Goal: Task Accomplishment & Management: Use online tool/utility

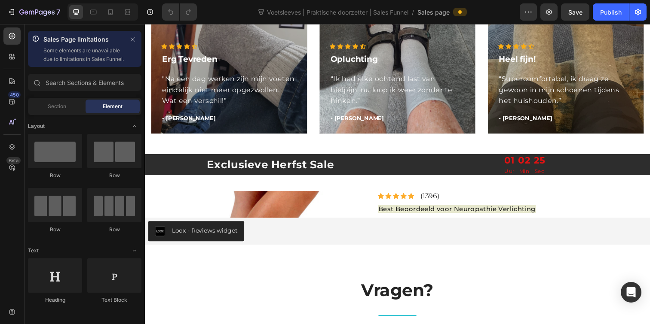
scroll to position [925, 0]
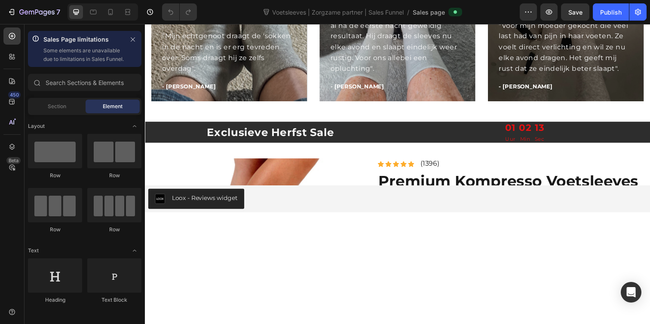
scroll to position [987, 0]
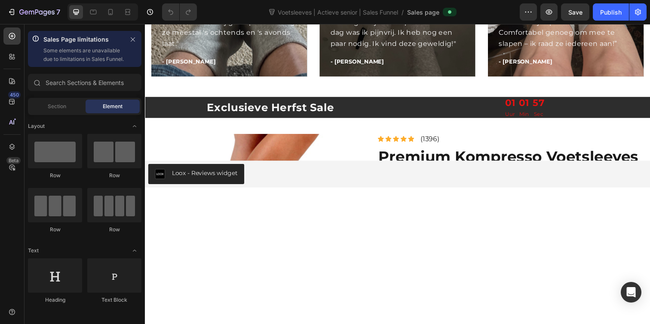
scroll to position [1524, 0]
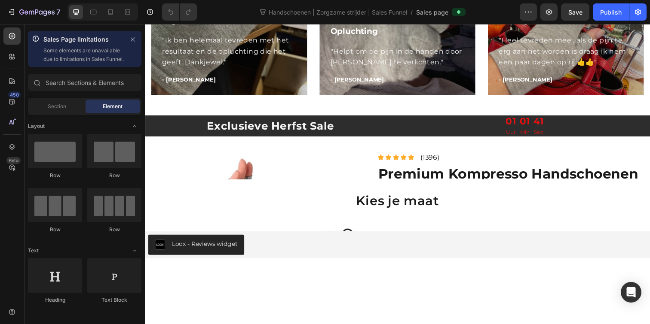
scroll to position [930, 0]
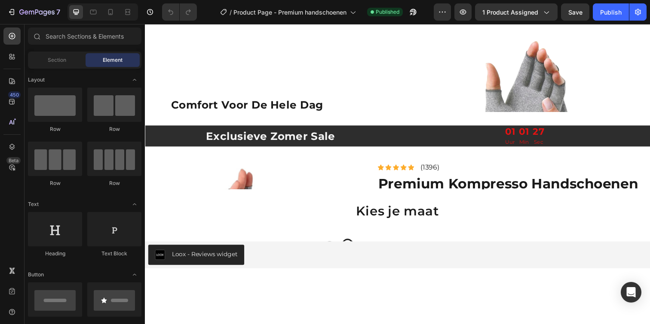
scroll to position [655, 0]
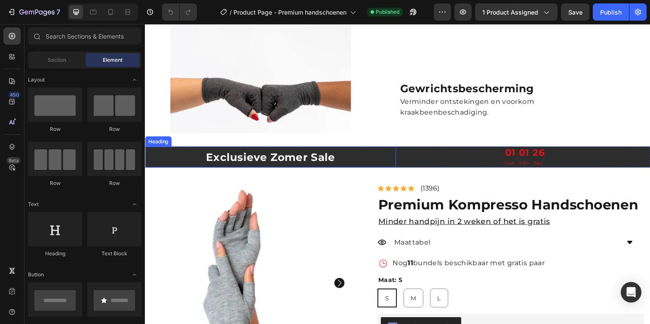
click at [288, 160] on h2 "Exclusieve Zomer Sale" at bounding box center [273, 160] width 256 height 15
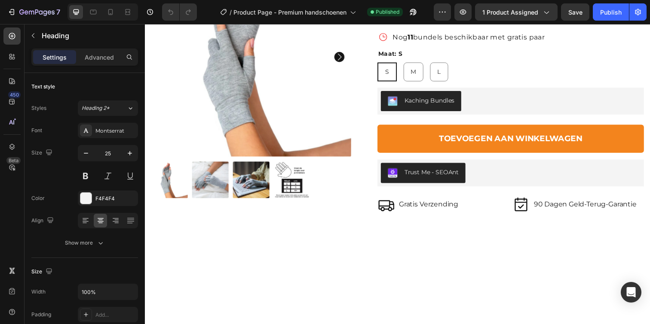
scroll to position [1228, 0]
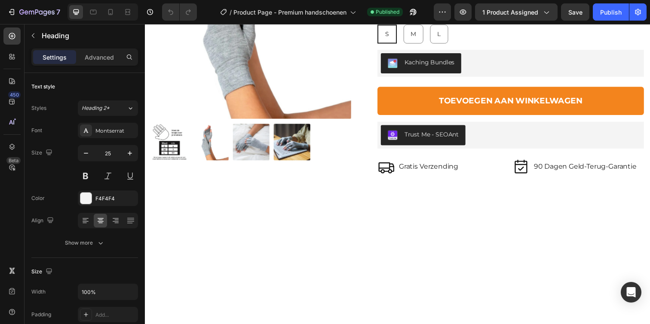
click at [604, 16] on div "Publish" at bounding box center [610, 12] width 21 height 9
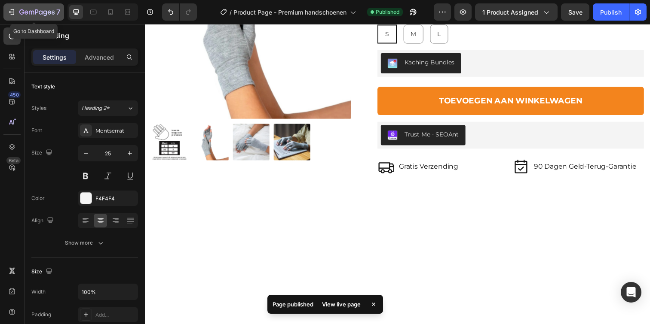
click at [9, 12] on icon "button" at bounding box center [11, 12] width 4 height 3
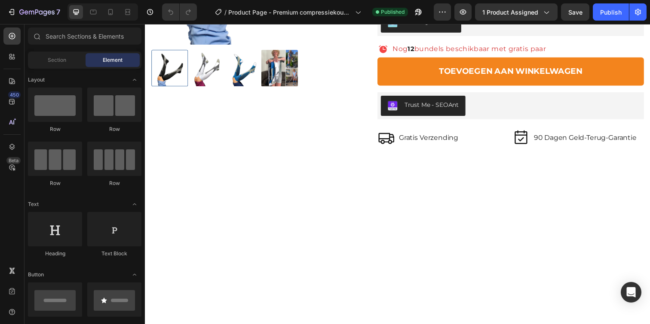
scroll to position [1112, 0]
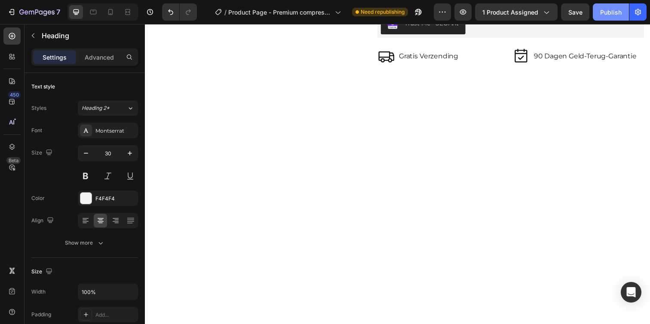
click at [603, 13] on div "Publish" at bounding box center [610, 12] width 21 height 9
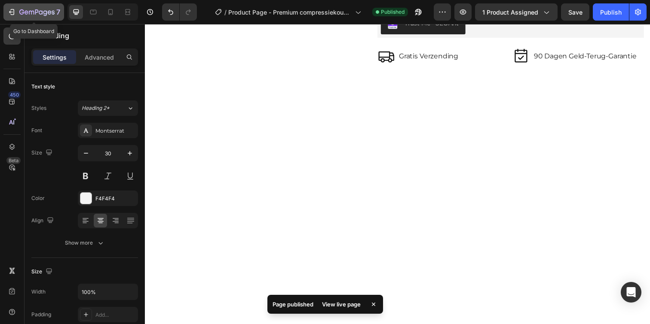
click at [11, 11] on icon "button" at bounding box center [11, 12] width 9 height 9
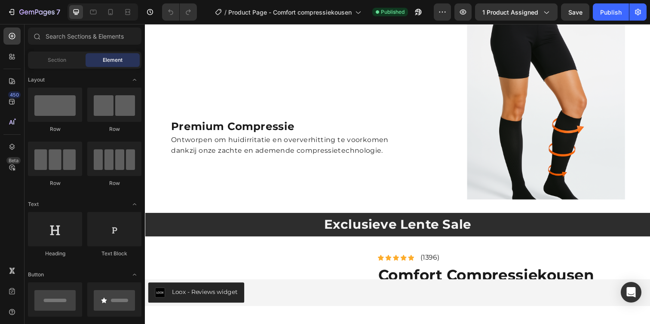
scroll to position [614, 0]
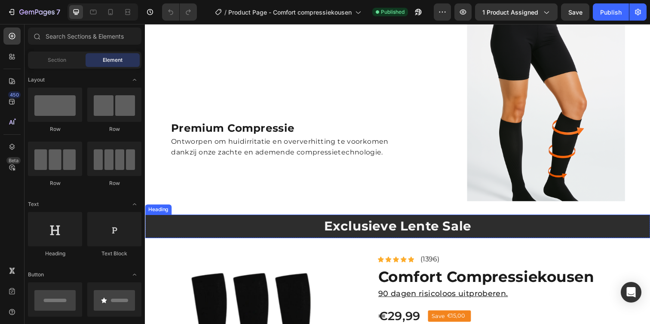
click at [423, 234] on div at bounding box center [519, 142] width 230 height 242
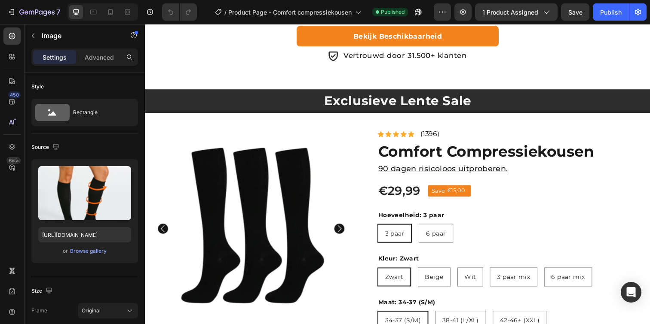
scroll to position [1266, 0]
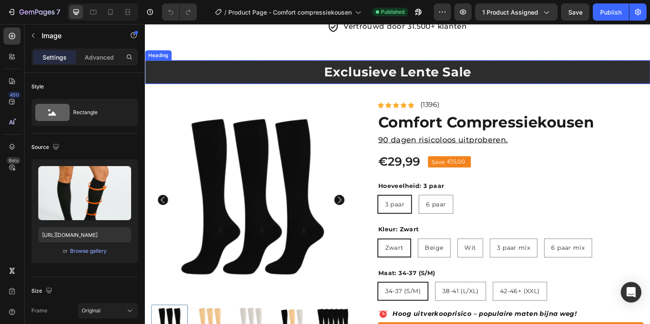
click at [418, 82] on h2 "Exclusieve Lente Sale" at bounding box center [403, 72] width 516 height 17
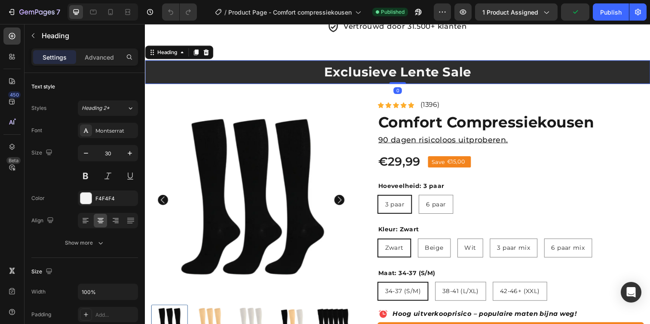
click at [421, 82] on h2 "Exclusieve Lente Sale" at bounding box center [403, 72] width 516 height 17
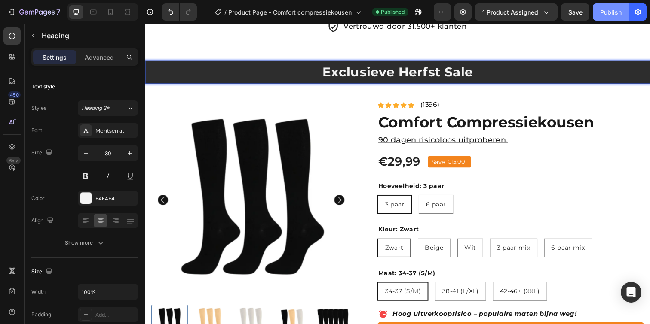
click at [618, 14] on div "Publish" at bounding box center [610, 12] width 21 height 9
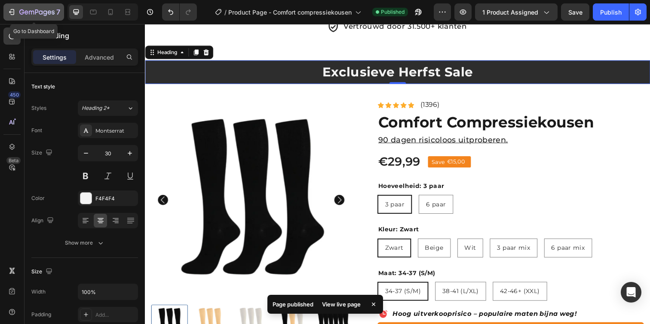
click at [17, 11] on div "7" at bounding box center [33, 12] width 53 height 10
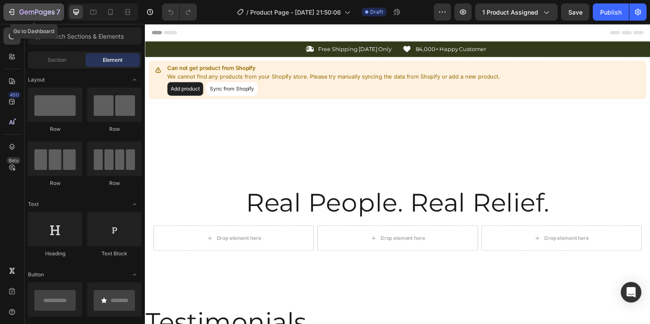
click at [48, 8] on div "7" at bounding box center [39, 12] width 41 height 10
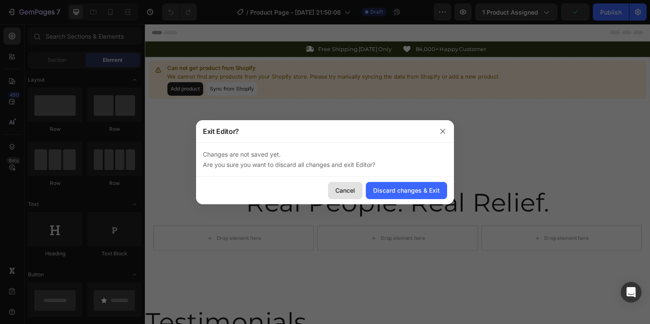
click at [334, 192] on button "Cancel" at bounding box center [345, 190] width 34 height 17
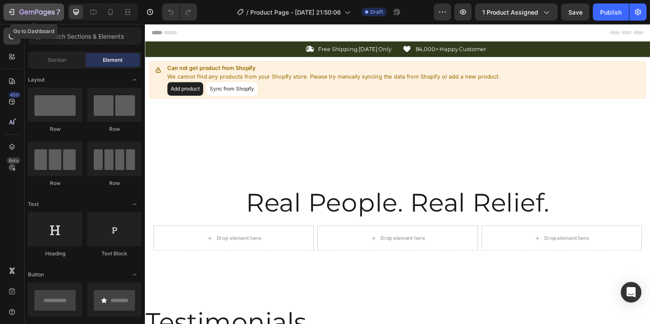
click at [57, 12] on p "7" at bounding box center [58, 12] width 4 height 10
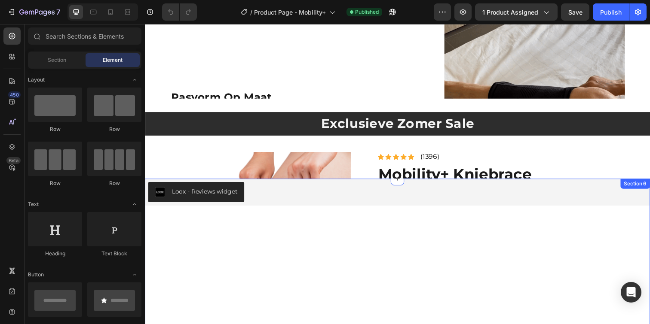
scroll to position [693, 0]
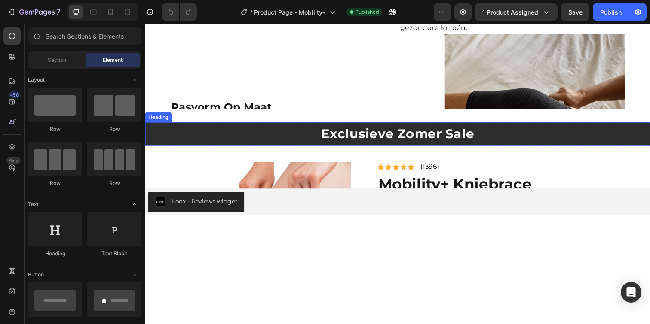
click at [413, 143] on h2 "Exclusieve Zomer Sale" at bounding box center [403, 136] width 516 height 17
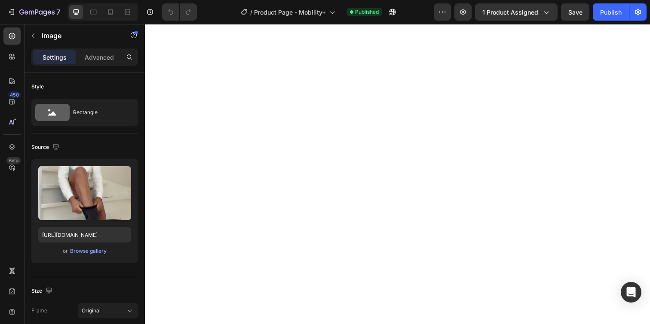
scroll to position [1158, 0]
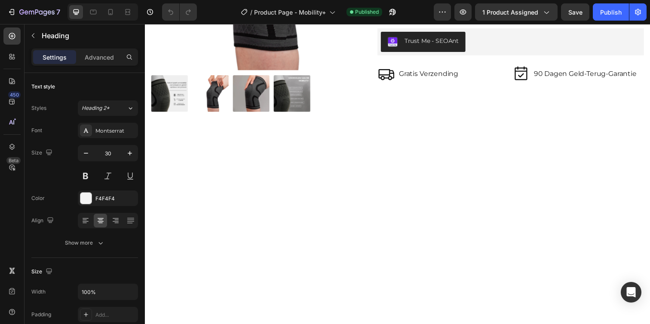
click at [613, 15] on div "Publish" at bounding box center [610, 12] width 21 height 9
click at [49, 10] on icon "button" at bounding box center [36, 12] width 35 height 7
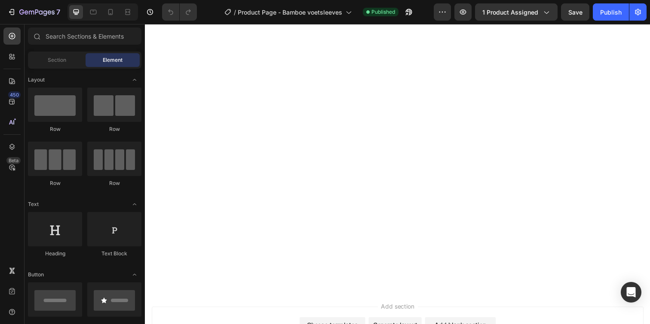
scroll to position [1274, 0]
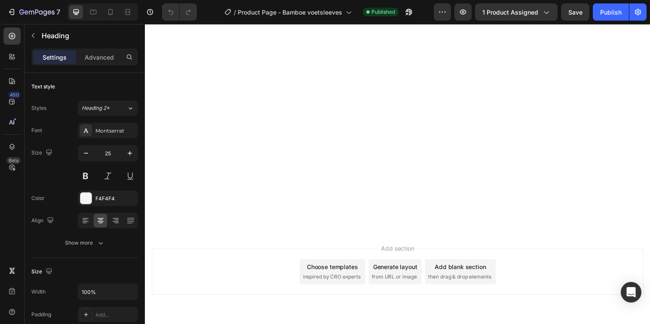
click at [600, 13] on div "Publish" at bounding box center [610, 12] width 21 height 9
click at [15, 12] on icon "button" at bounding box center [11, 12] width 9 height 9
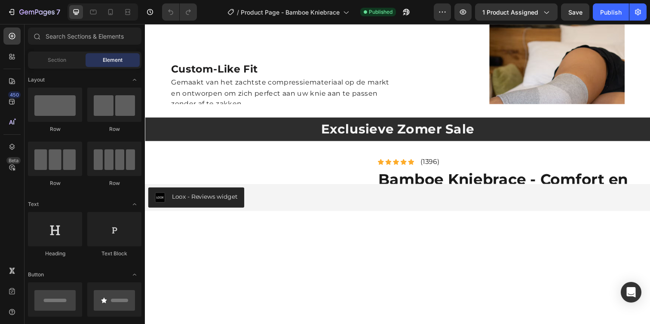
scroll to position [720, 0]
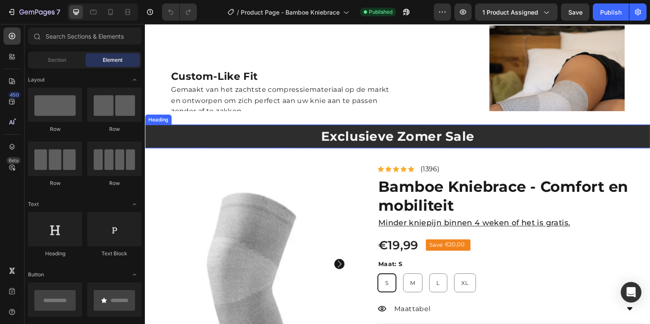
click at [424, 145] on h2 "Exclusieve Zomer Sale" at bounding box center [403, 138] width 516 height 17
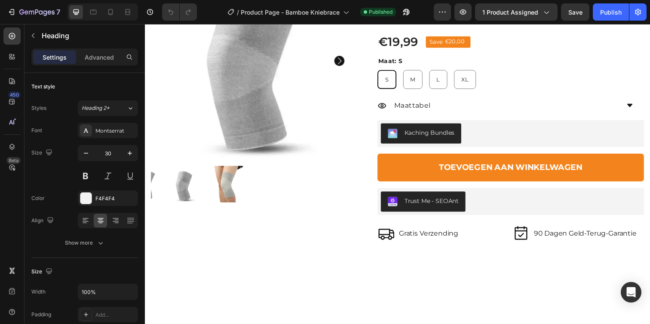
scroll to position [1054, 0]
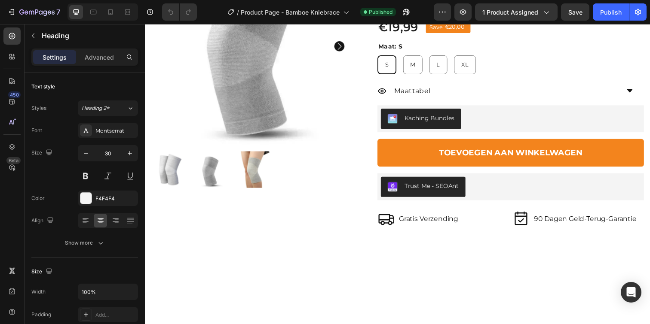
click at [607, 15] on div "Publish" at bounding box center [610, 12] width 21 height 9
click at [32, 10] on icon "button" at bounding box center [36, 12] width 35 height 7
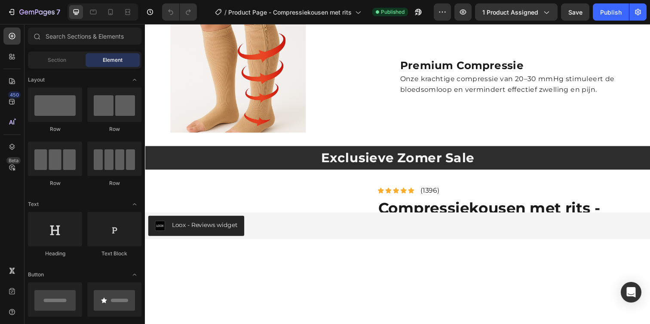
scroll to position [687, 0]
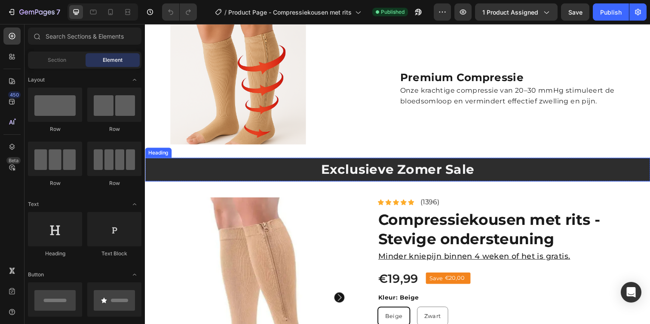
click at [413, 177] on h2 "Exclusieve Zomer Sale" at bounding box center [403, 172] width 516 height 17
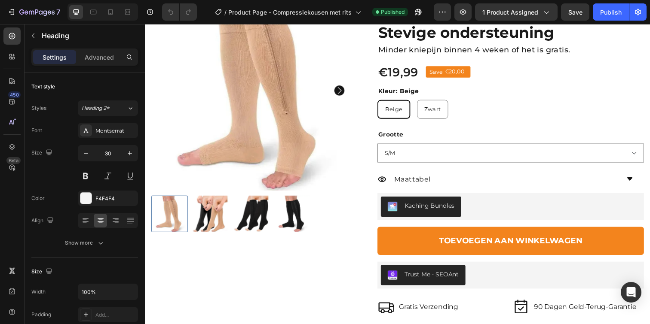
scroll to position [1150, 0]
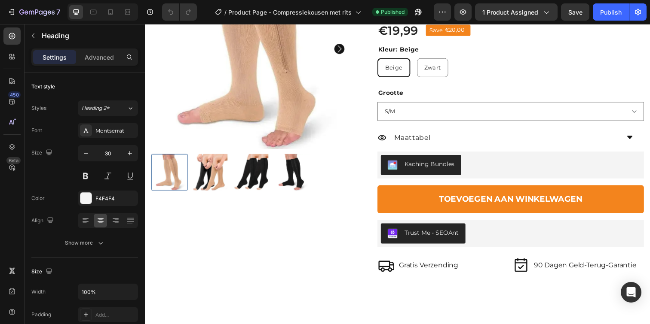
click at [431, 14] on p "Minder kniepijn binnen 4 weken of het is gratis." at bounding box center [518, 8] width 270 height 12
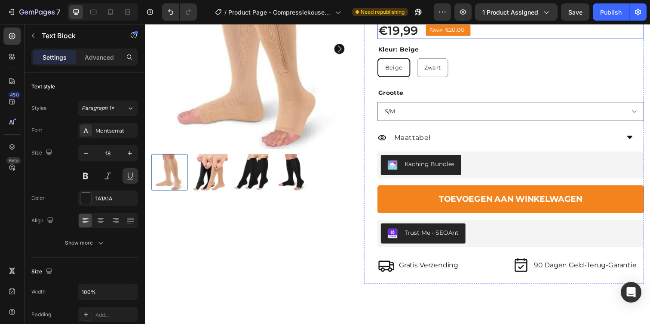
click at [542, 39] on div "€19,99 Product Price Product Price Save €20,00 Discount Tag Row" at bounding box center [518, 30] width 272 height 17
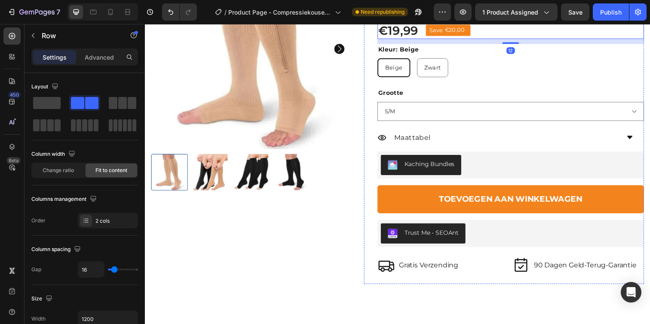
click at [564, 14] on p "Minder pijn binnen 4 weken of het is gratis." at bounding box center [518, 8] width 270 height 12
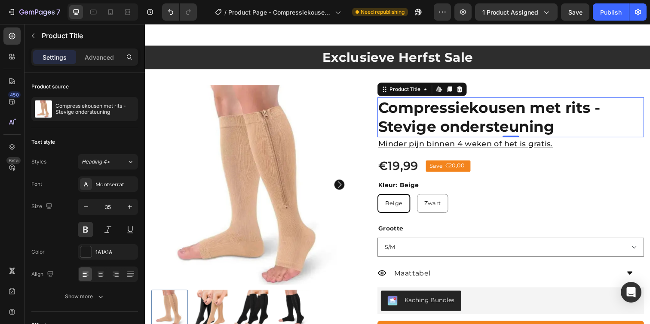
scroll to position [1211, 0]
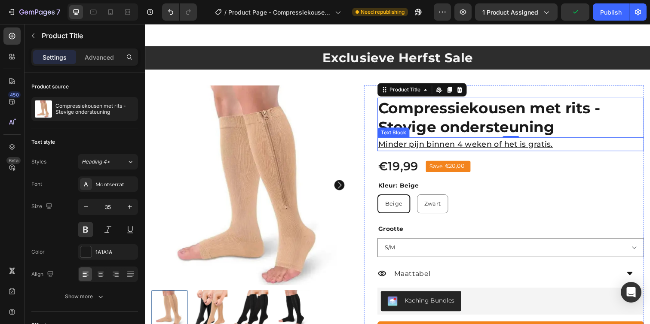
click at [536, 144] on p "Minder pijn binnen 4 weken of het is gratis." at bounding box center [518, 147] width 270 height 12
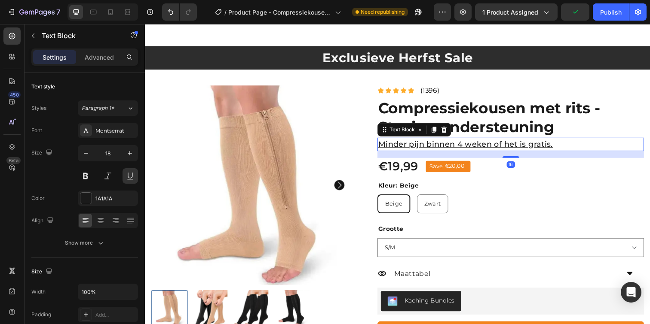
click at [536, 144] on p "Minder pijn binnen 4 weken of het is gratis." at bounding box center [518, 147] width 270 height 12
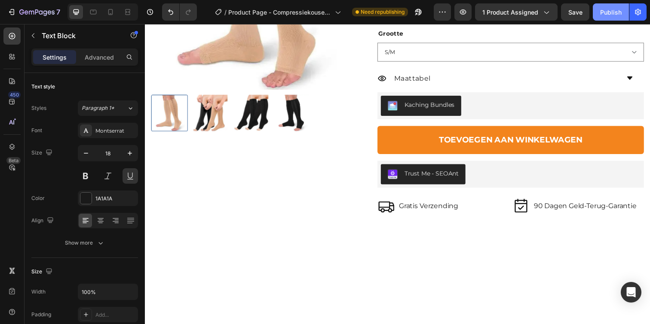
click at [610, 12] on div "Publish" at bounding box center [610, 12] width 21 height 9
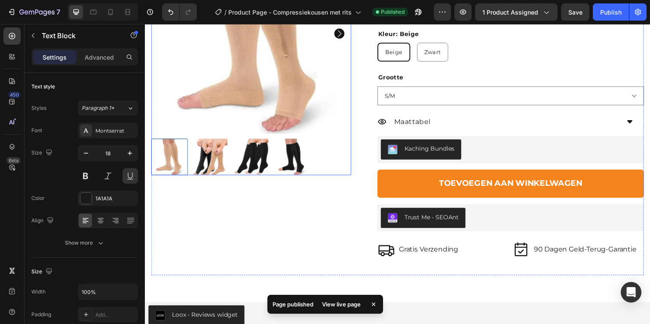
scroll to position [1372, 0]
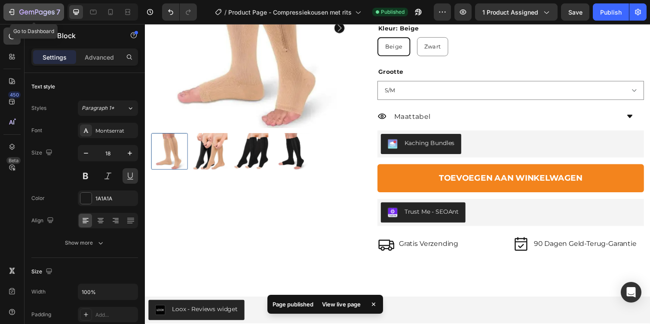
click at [22, 5] on button "7" at bounding box center [33, 11] width 61 height 17
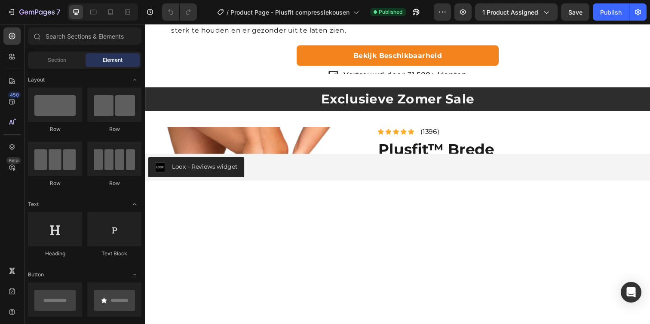
scroll to position [689, 0]
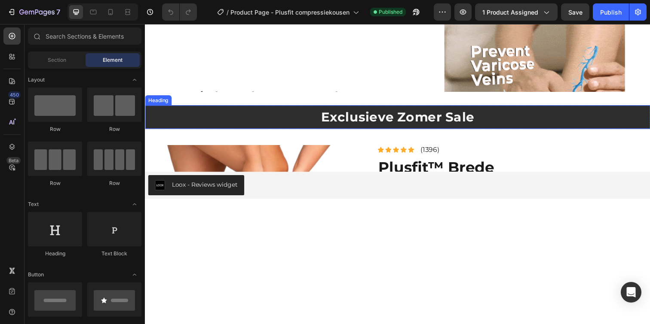
click at [424, 119] on h2 "Exclusieve Zomer Sale" at bounding box center [403, 118] width 516 height 17
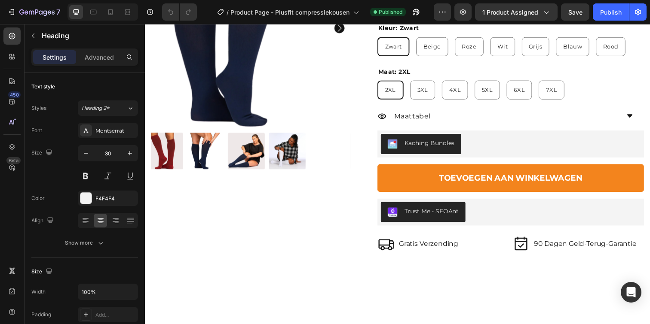
scroll to position [1085, 0]
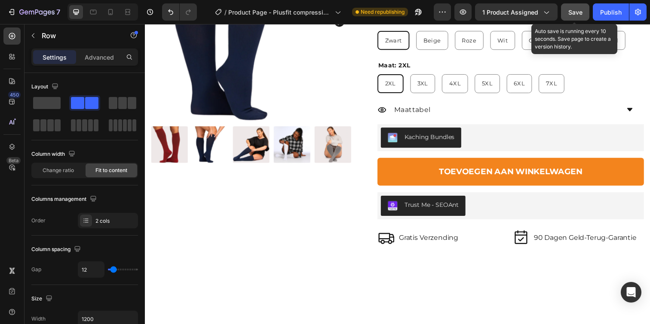
click at [581, 10] on span "Save" at bounding box center [575, 12] width 14 height 7
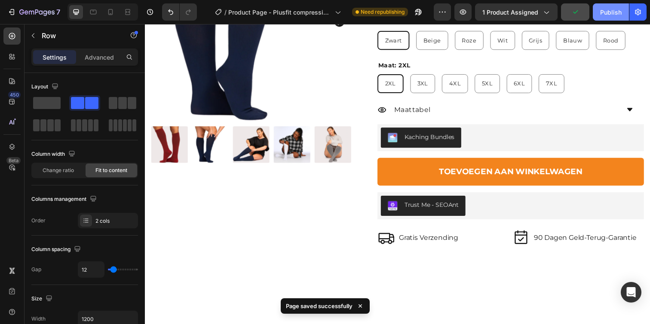
click at [601, 14] on div "Publish" at bounding box center [610, 12] width 21 height 9
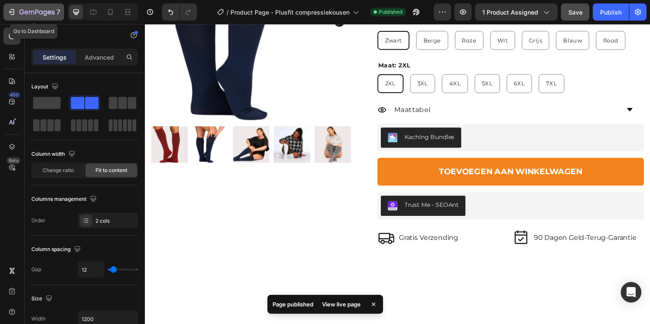
click at [40, 16] on icon "button" at bounding box center [36, 12] width 35 height 7
